Goal: Book appointment/travel/reservation

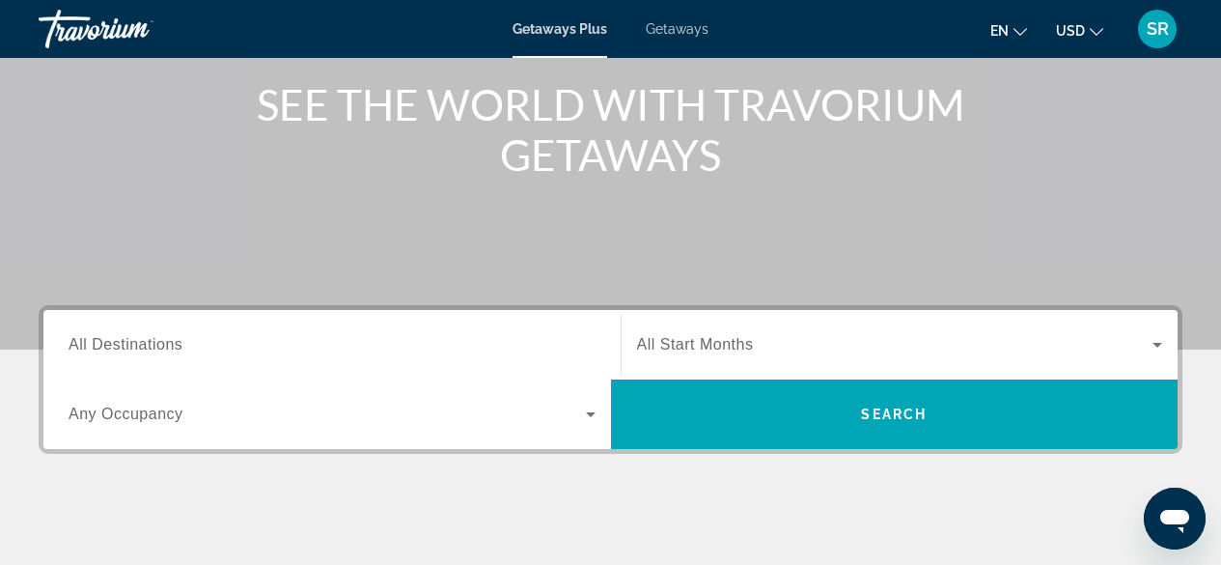
scroll to position [233, 0]
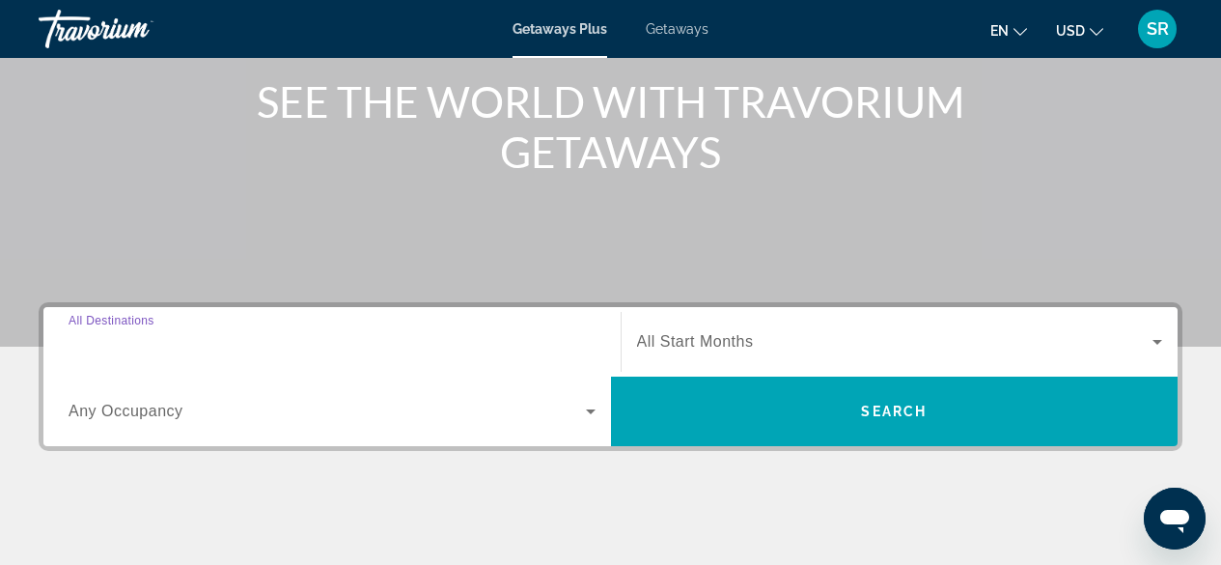
click at [214, 338] on input "Destination All Destinations" at bounding box center [332, 342] width 527 height 23
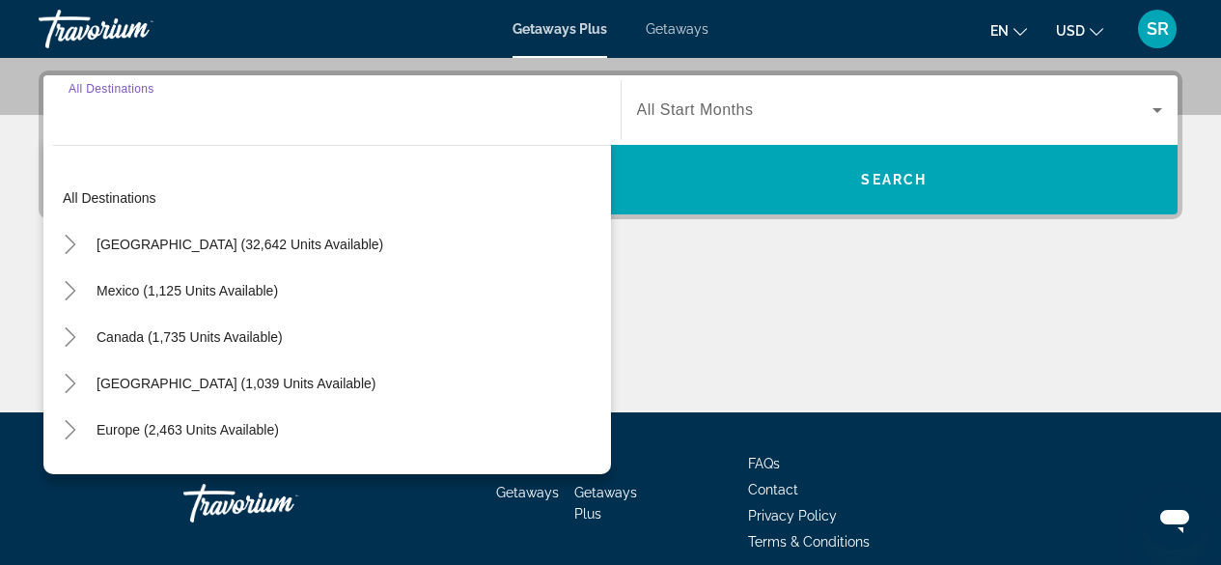
scroll to position [472, 0]
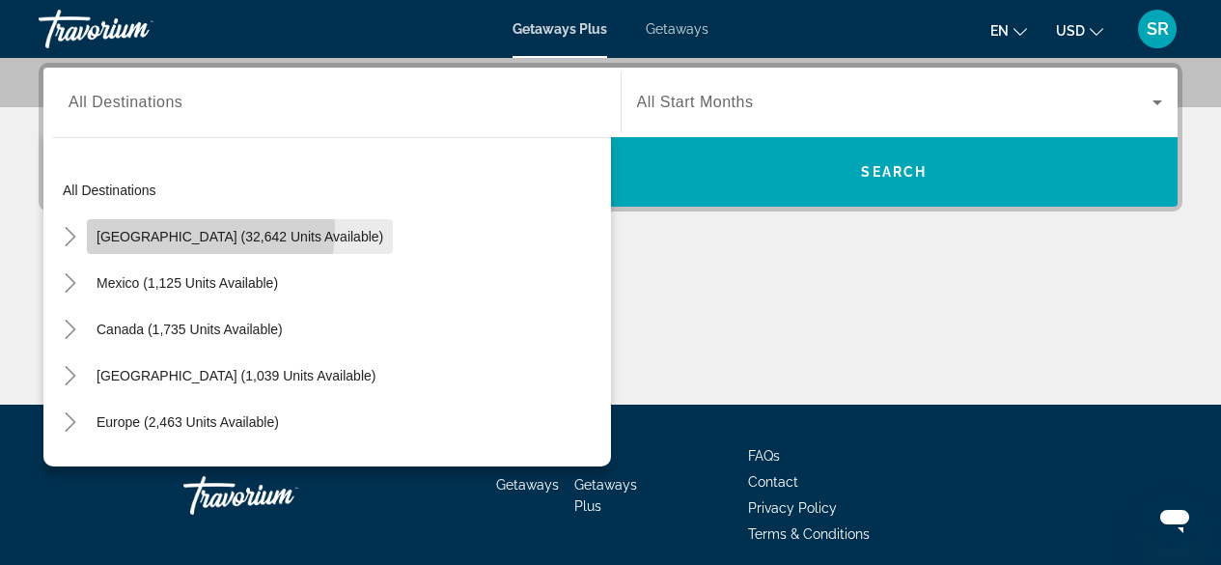
click at [150, 228] on span "Search widget" at bounding box center [240, 236] width 306 height 46
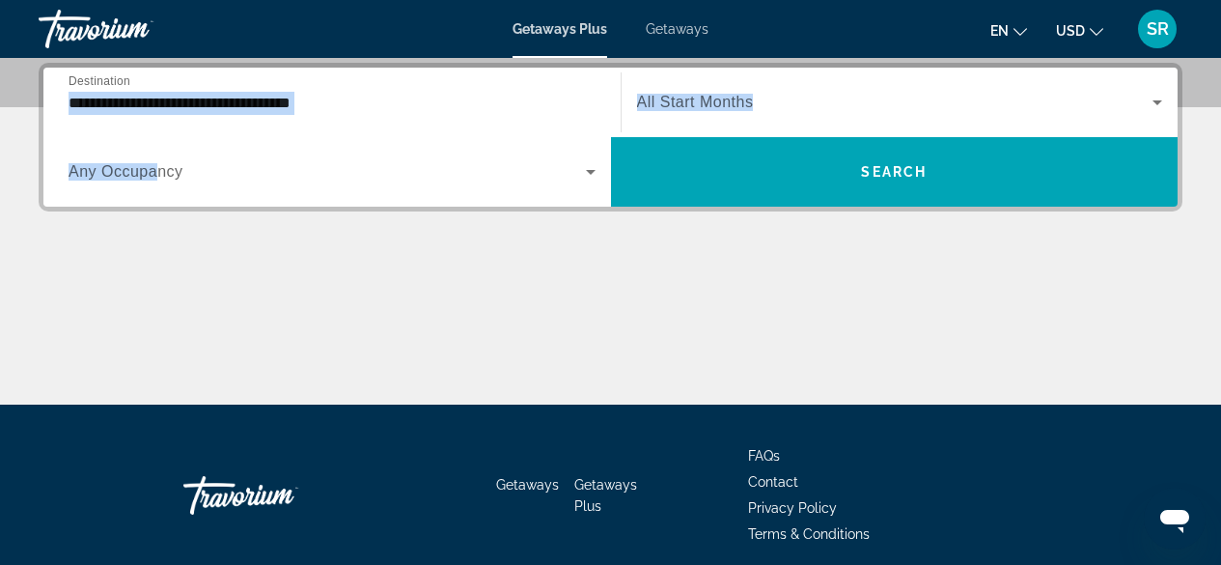
drag, startPoint x: 63, startPoint y: 92, endPoint x: 155, endPoint y: 180, distance: 127.7
click at [155, 180] on div "**********" at bounding box center [610, 137] width 1135 height 139
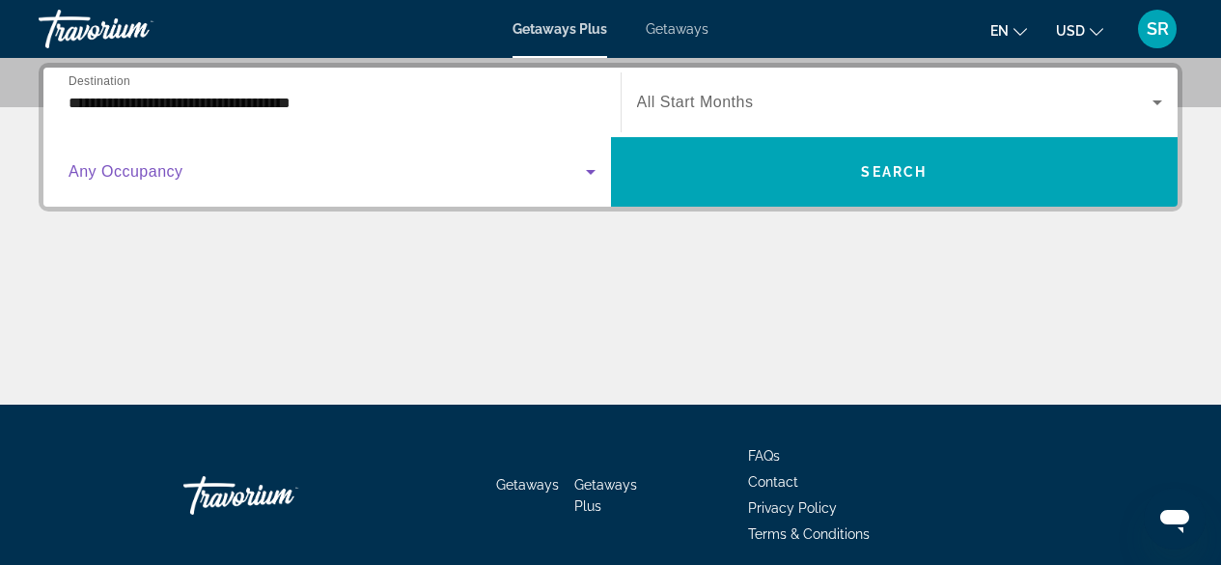
click at [593, 170] on icon "Search widget" at bounding box center [591, 172] width 10 height 5
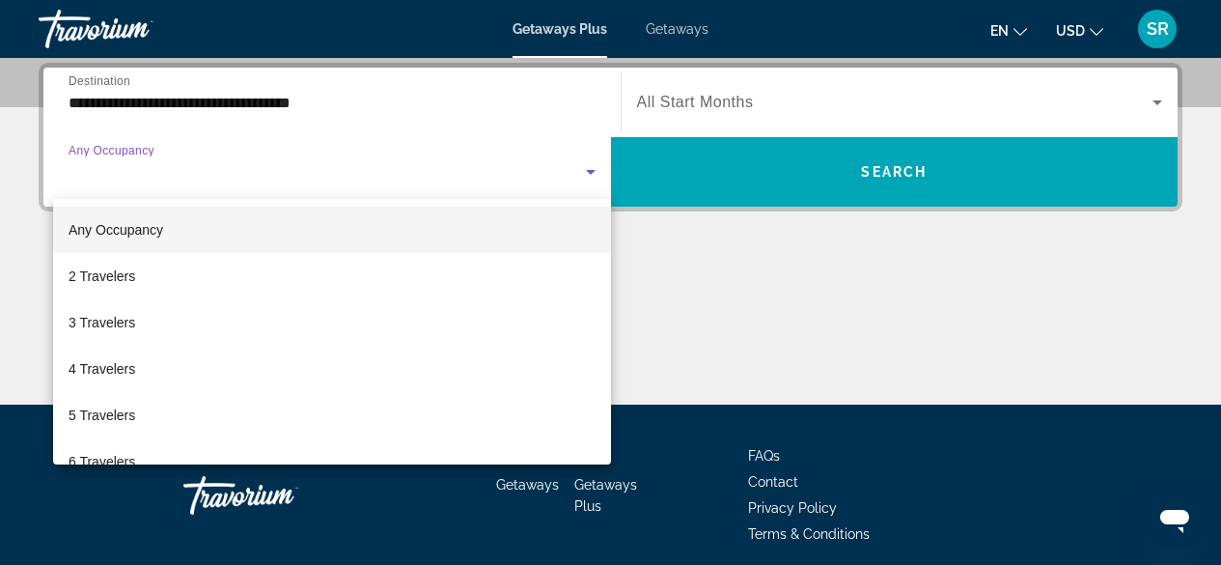
click at [360, 98] on div at bounding box center [610, 282] width 1221 height 565
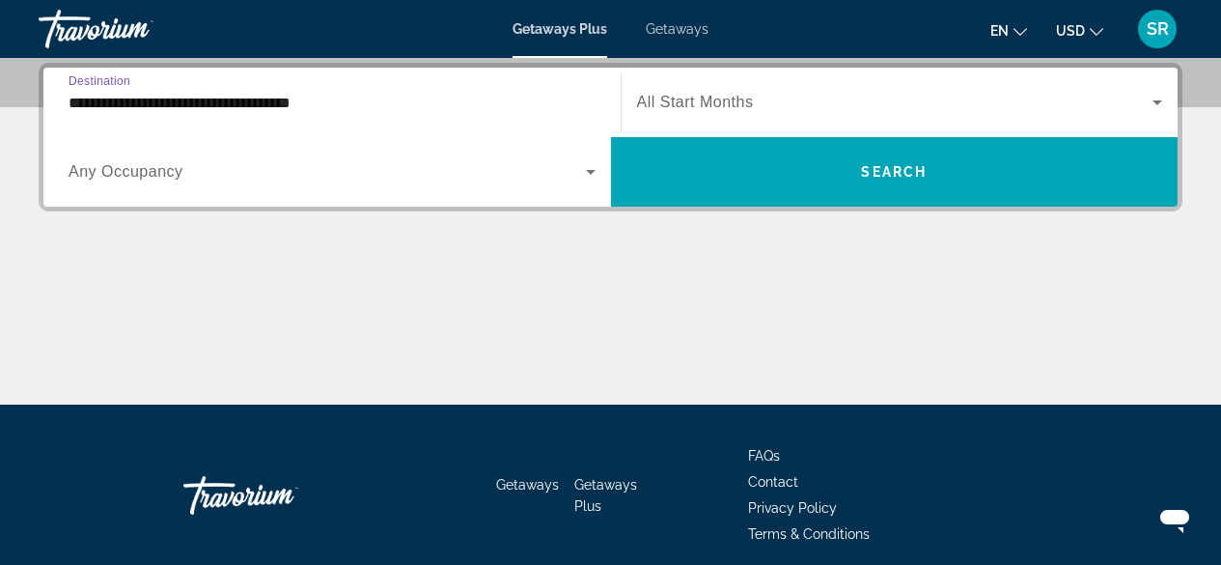
click at [342, 98] on input "**********" at bounding box center [332, 103] width 527 height 23
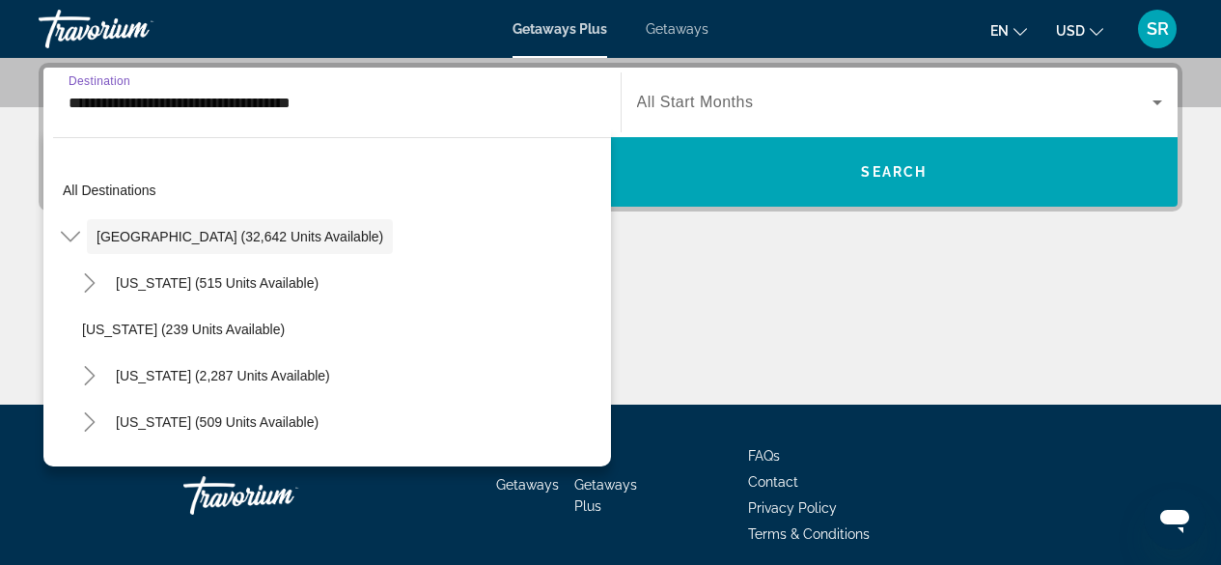
scroll to position [426, 0]
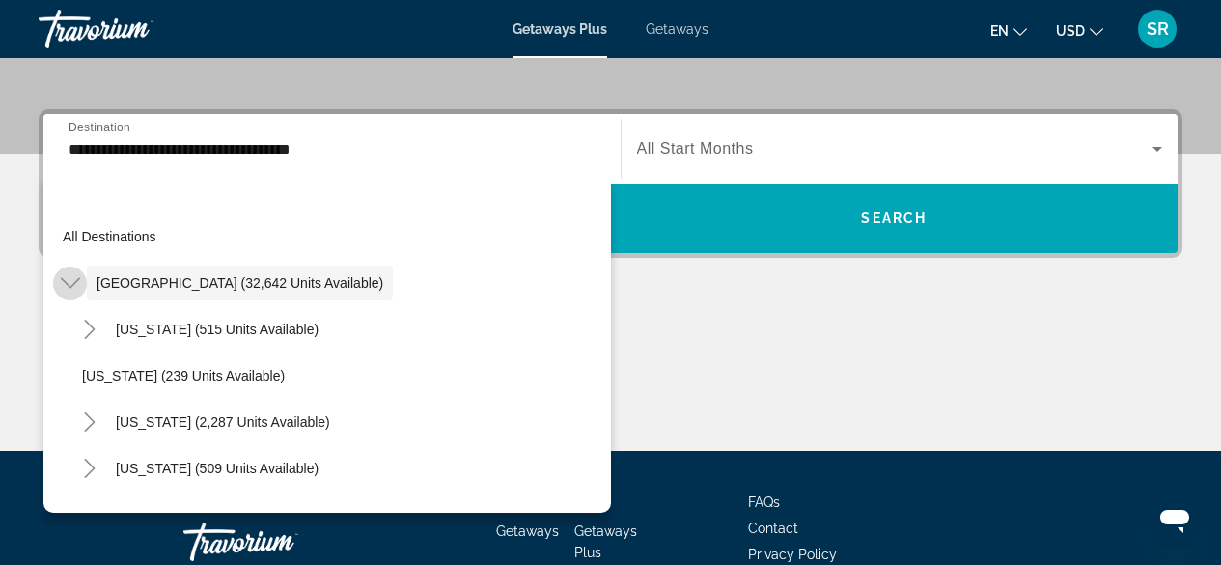
click at [71, 285] on icon "Toggle United States (32,642 units available)" at bounding box center [69, 283] width 19 height 11
click at [63, 283] on icon "Toggle United States (32,642 units available)" at bounding box center [70, 282] width 19 height 19
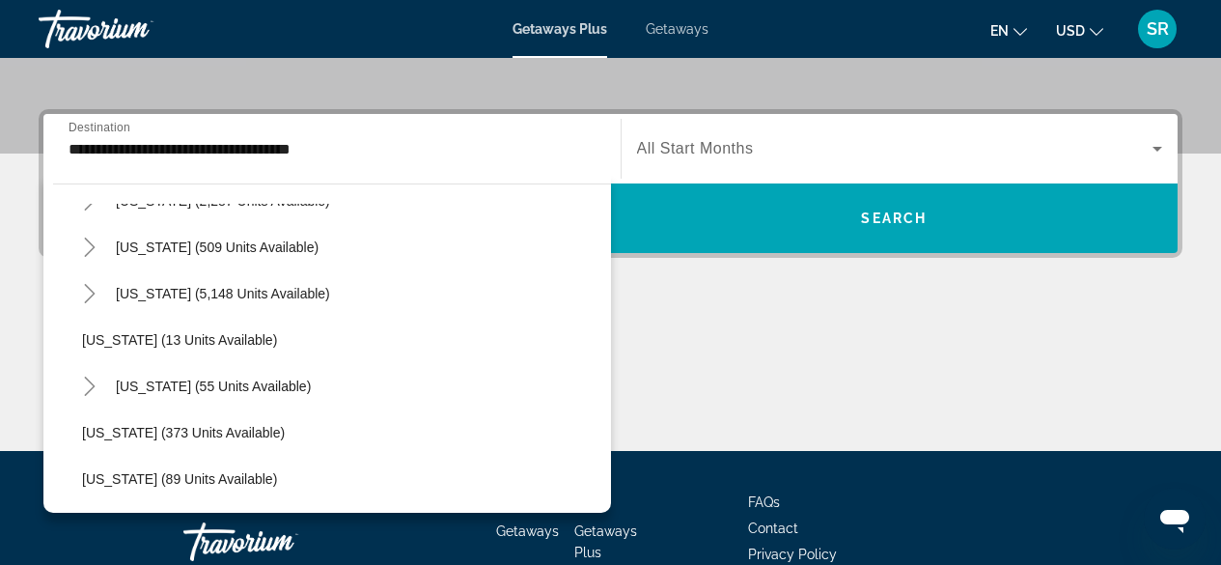
scroll to position [193, 0]
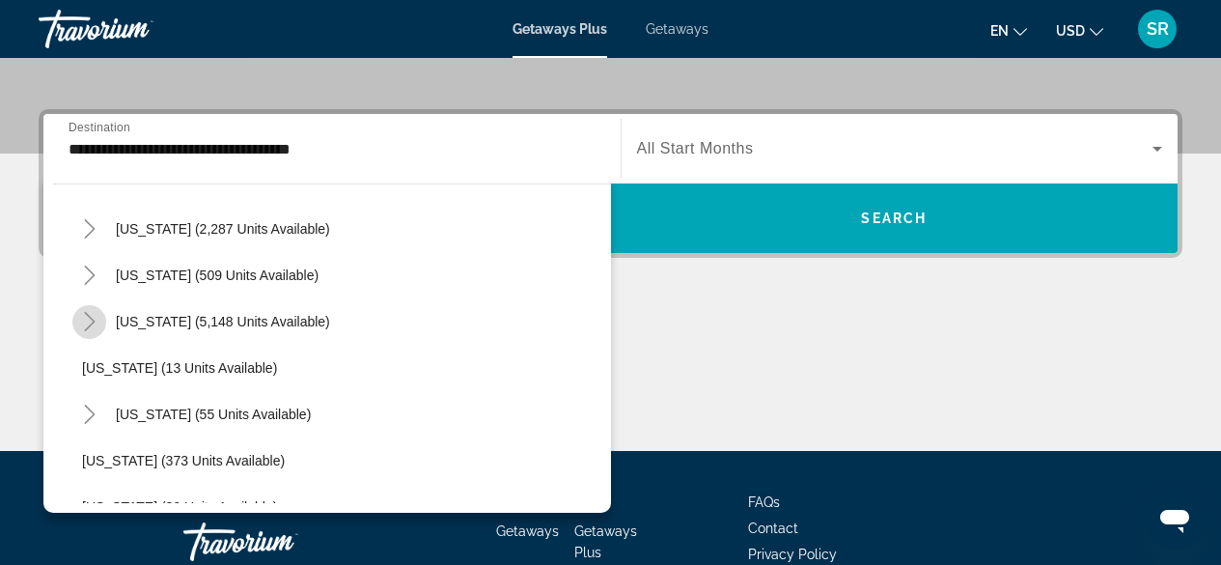
click at [96, 324] on icon "Toggle Florida (5,148 units available)" at bounding box center [89, 321] width 19 height 19
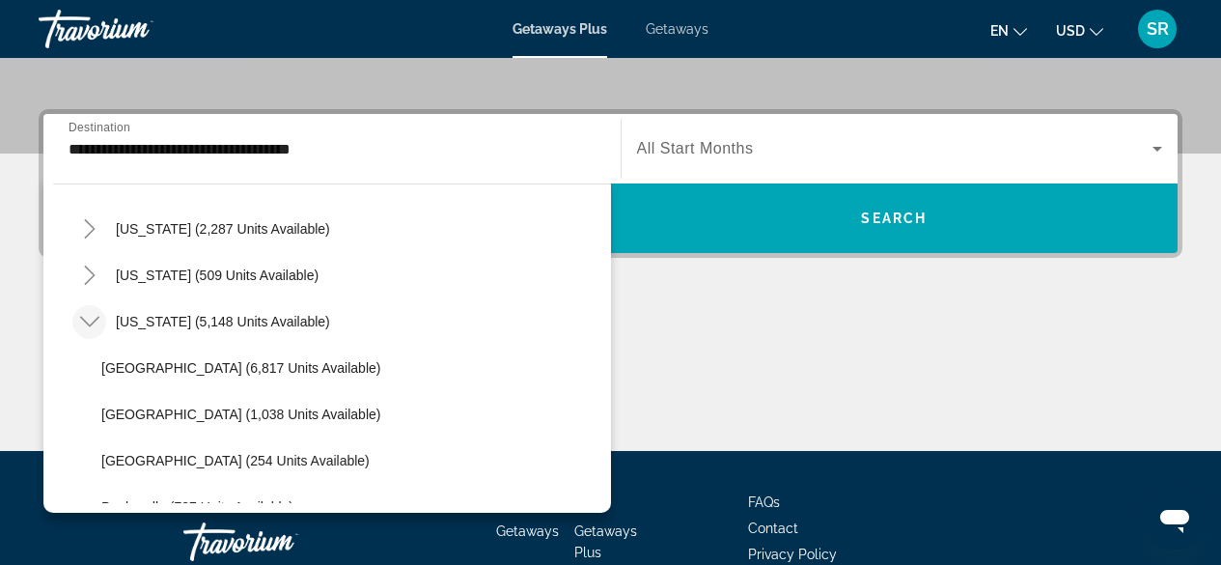
scroll to position [266, 0]
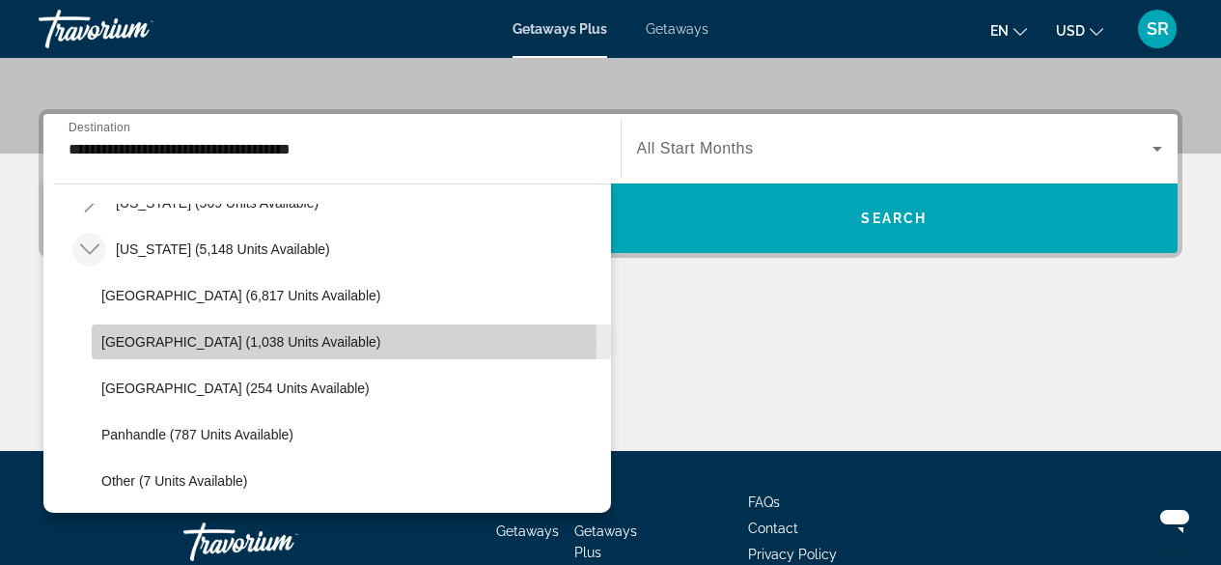
click at [155, 343] on span "[GEOGRAPHIC_DATA] (1,038 units available)" at bounding box center [240, 341] width 279 height 15
type input "**********"
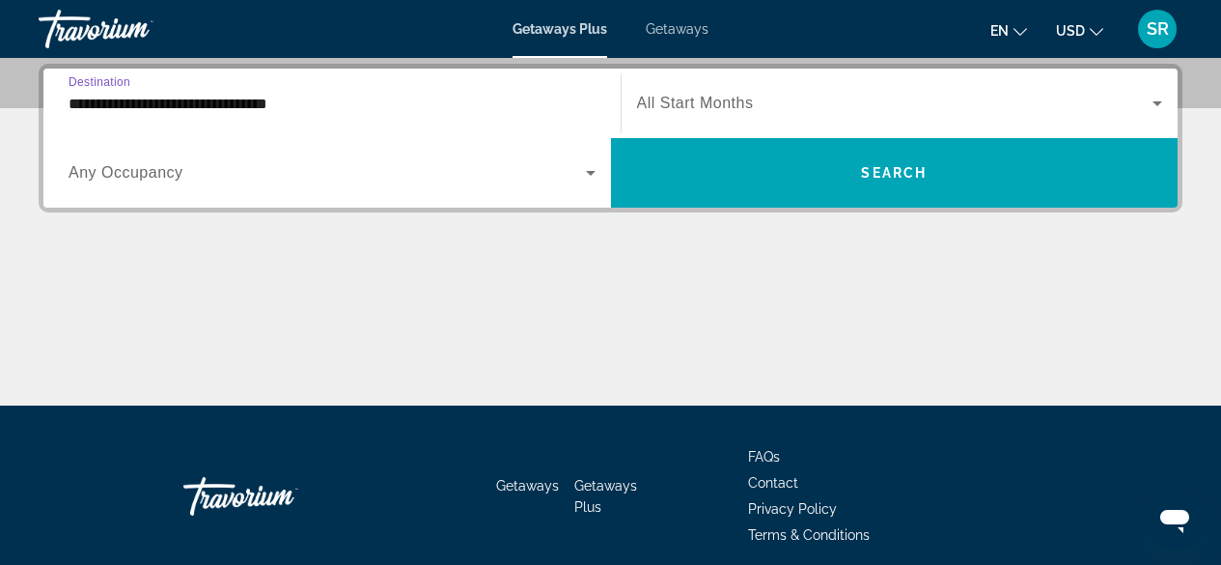
scroll to position [472, 0]
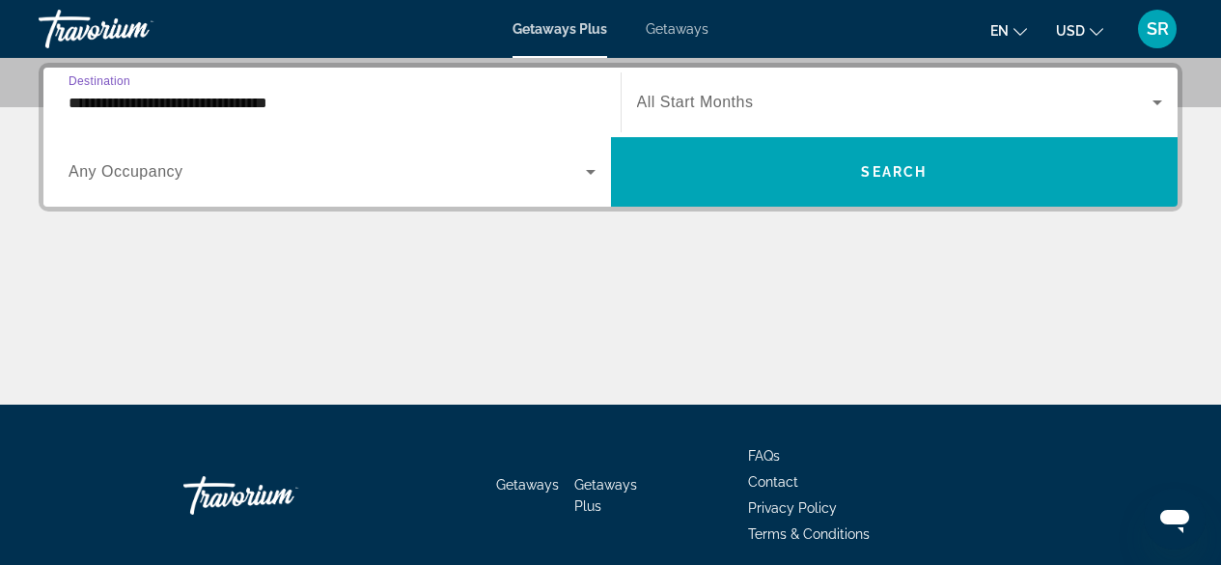
click at [675, 102] on span "All Start Months" at bounding box center [695, 102] width 117 height 16
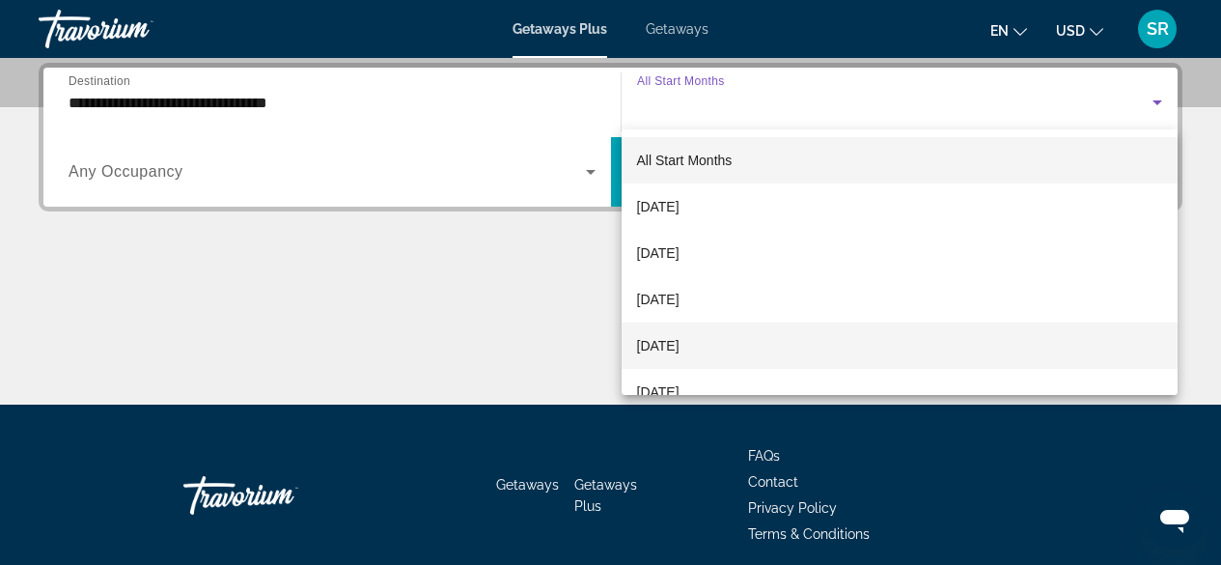
click at [668, 343] on span "[DATE]" at bounding box center [658, 345] width 42 height 23
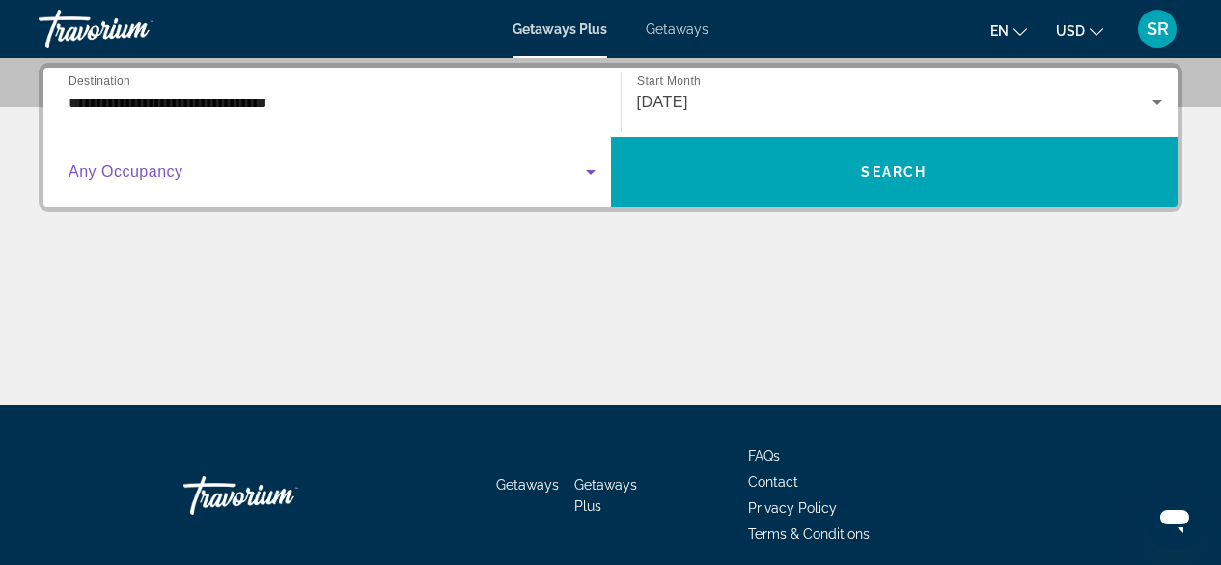
click at [590, 169] on icon "Search widget" at bounding box center [590, 171] width 23 height 23
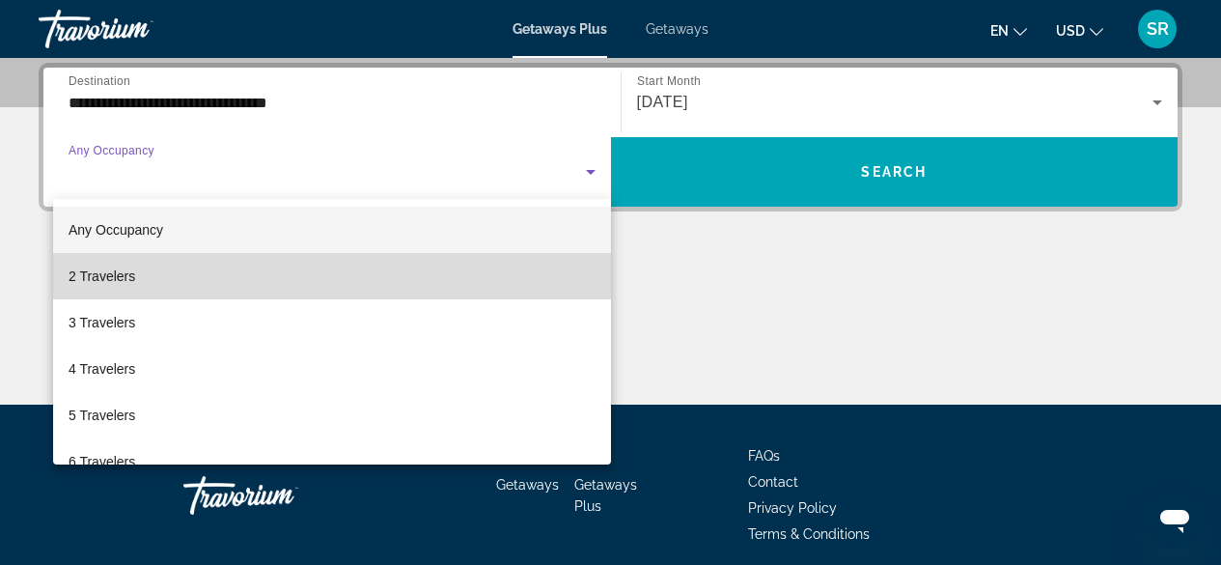
click at [392, 281] on mat-option "2 Travelers" at bounding box center [332, 276] width 558 height 46
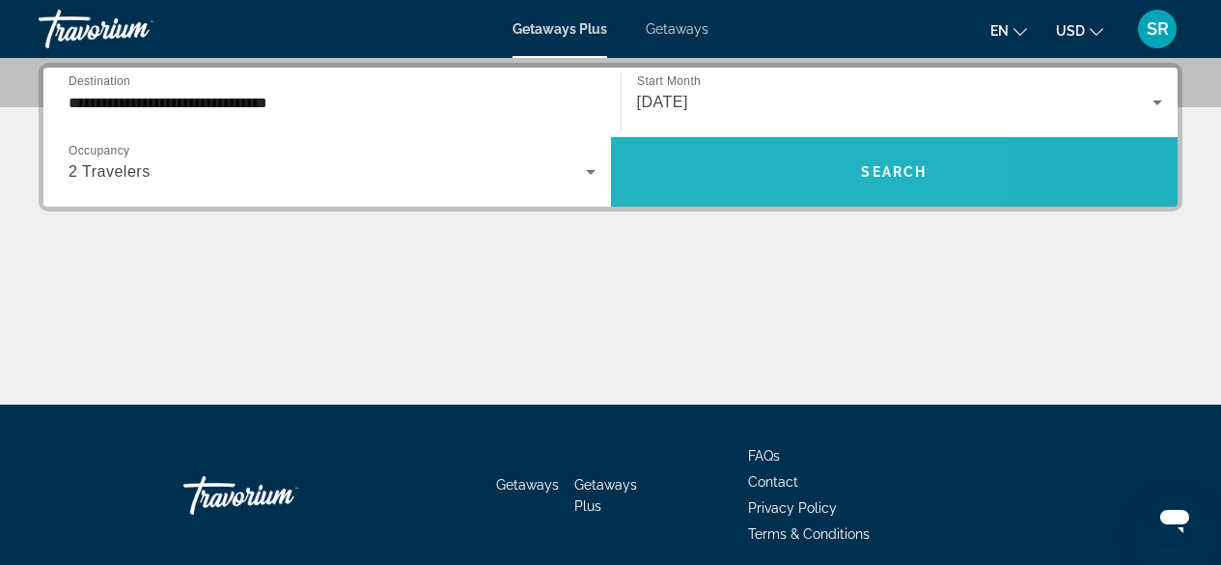
click at [725, 160] on span "Search widget" at bounding box center [895, 172] width 568 height 46
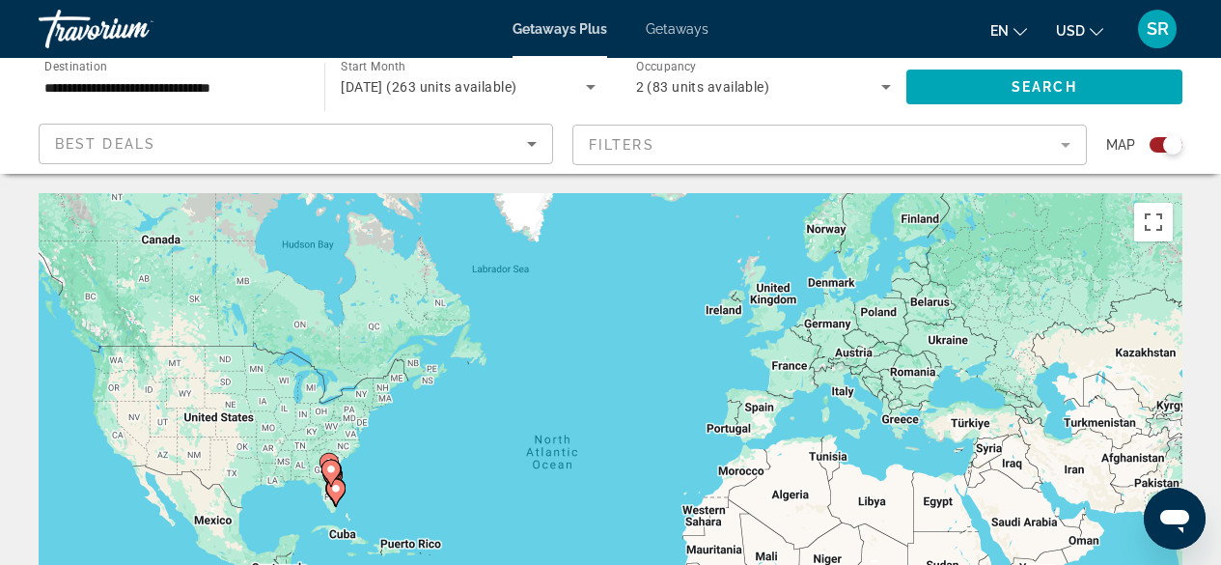
click at [388, 498] on div "To activate drag with keyboard, press Alt + Enter. Once in keyboard drag state,…" at bounding box center [611, 482] width 1144 height 579
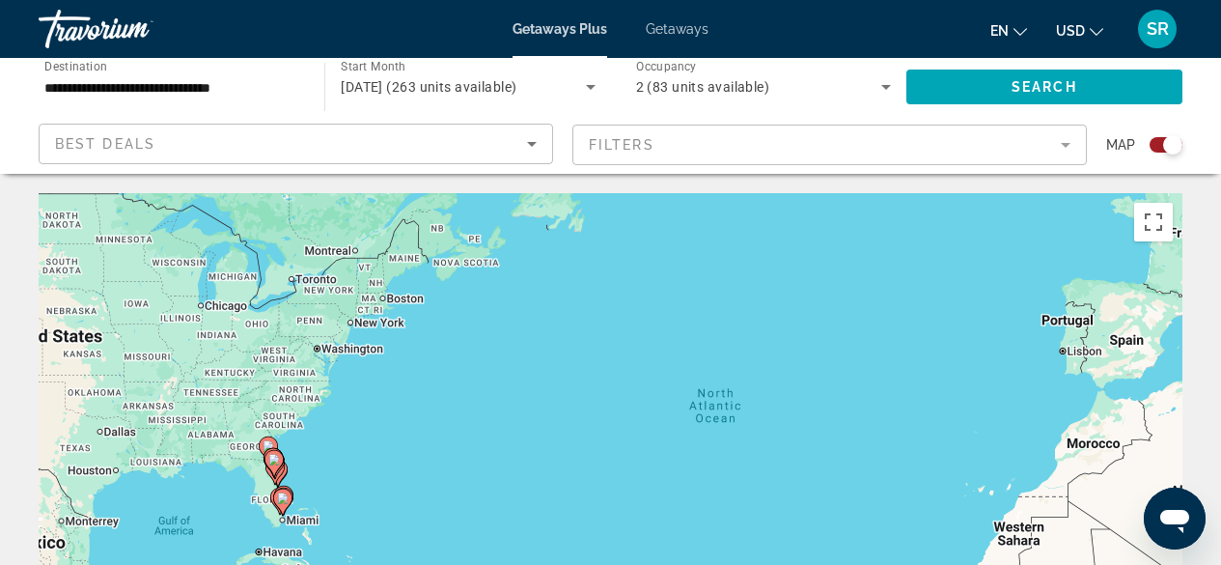
click at [342, 469] on div "To activate drag with keyboard, press Alt + Enter. Once in keyboard drag state,…" at bounding box center [611, 482] width 1144 height 579
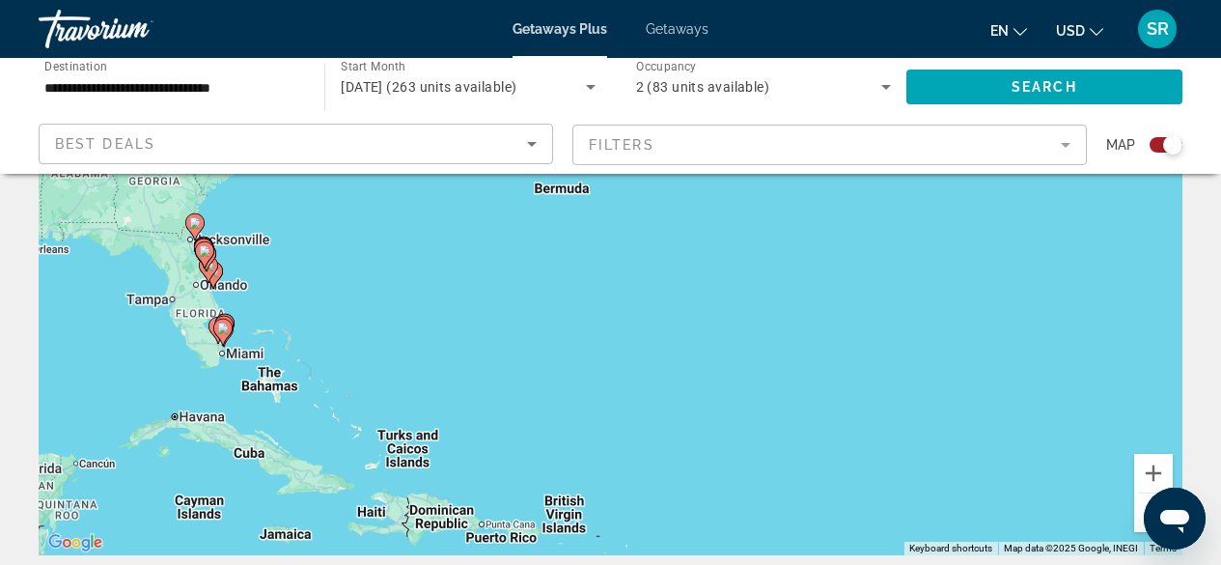
scroll to position [208, 0]
